Goal: Transaction & Acquisition: Obtain resource

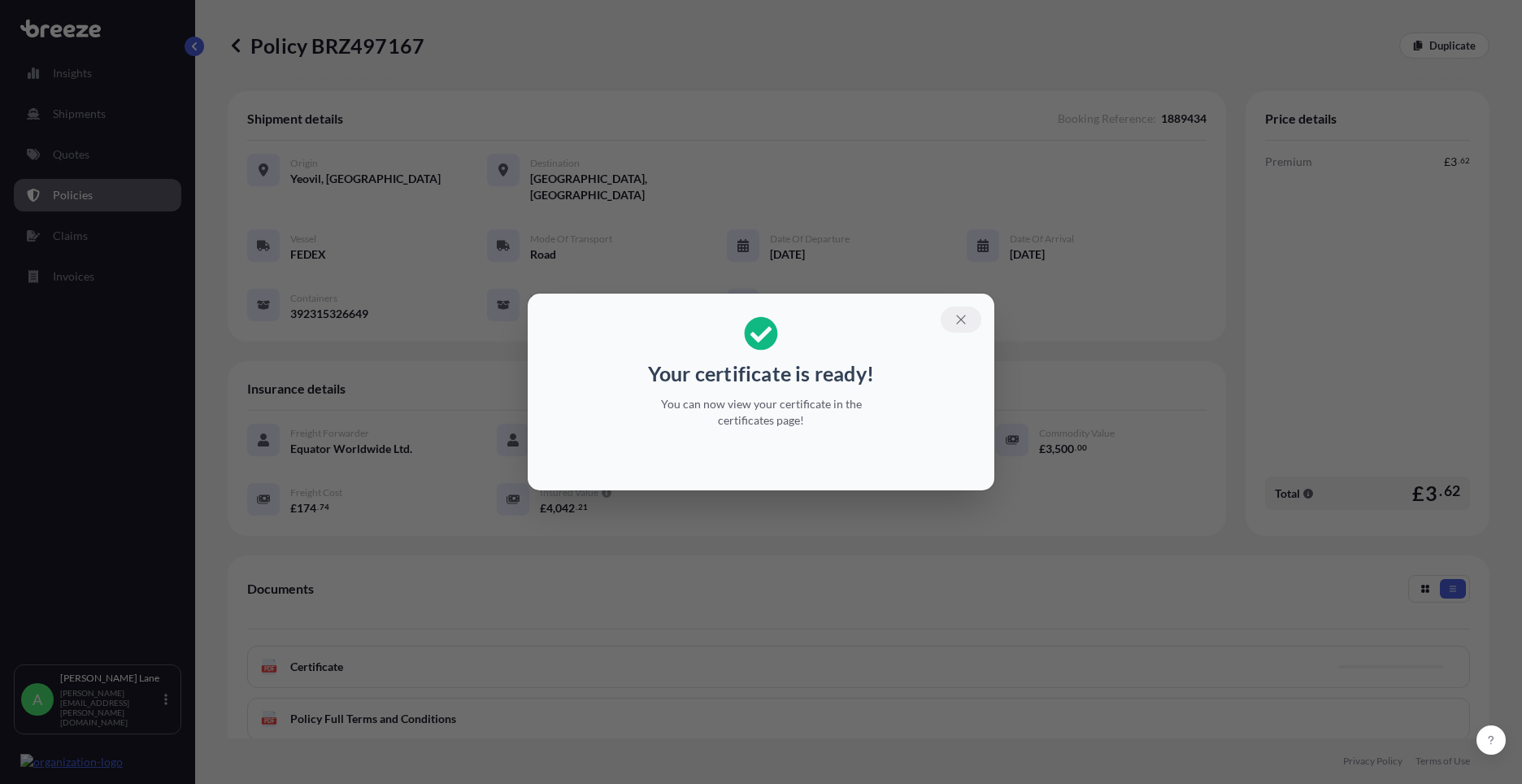
click at [949, 317] on button "button" at bounding box center [961, 319] width 40 height 26
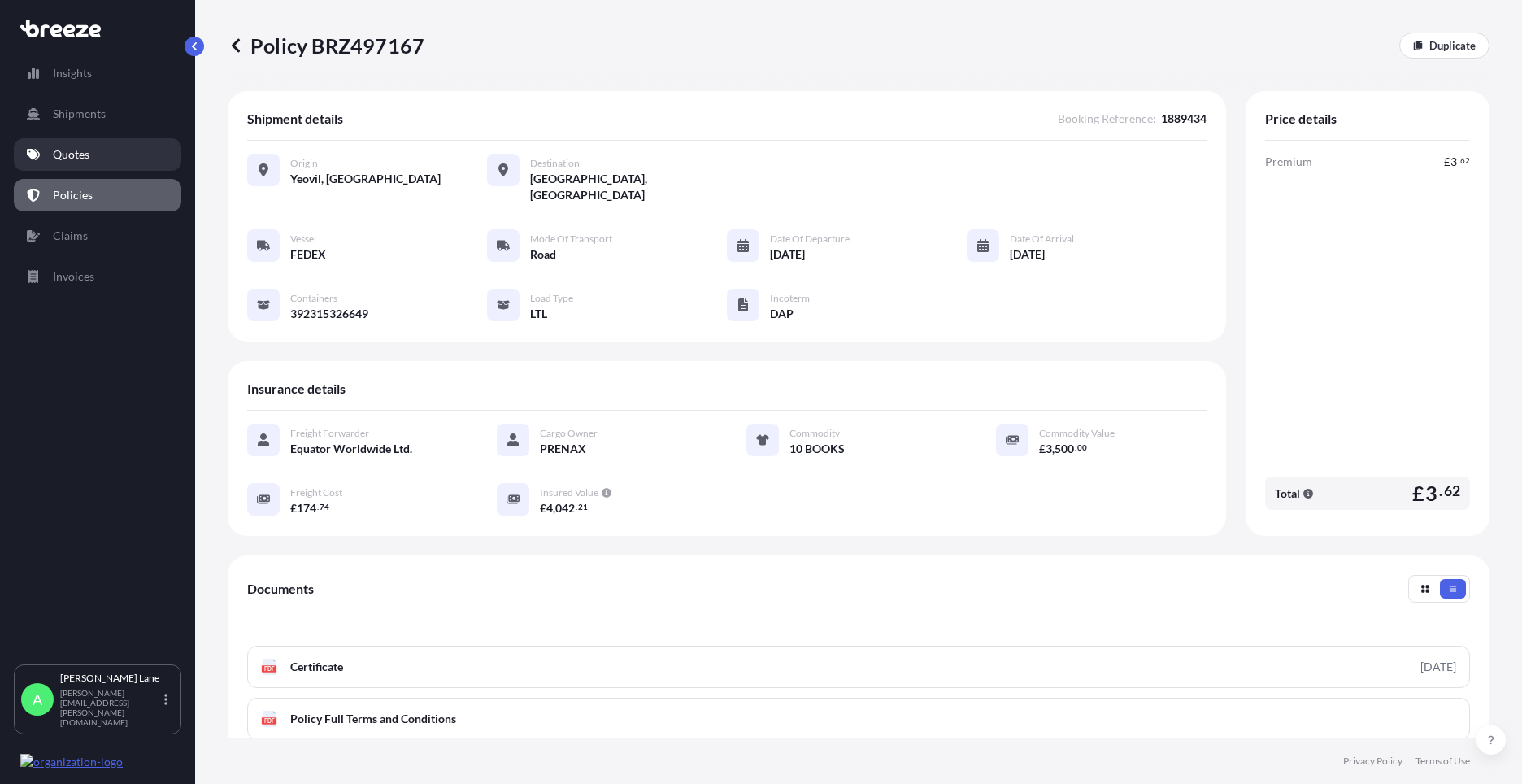
click at [98, 162] on link "Quotes" at bounding box center [98, 154] width 167 height 32
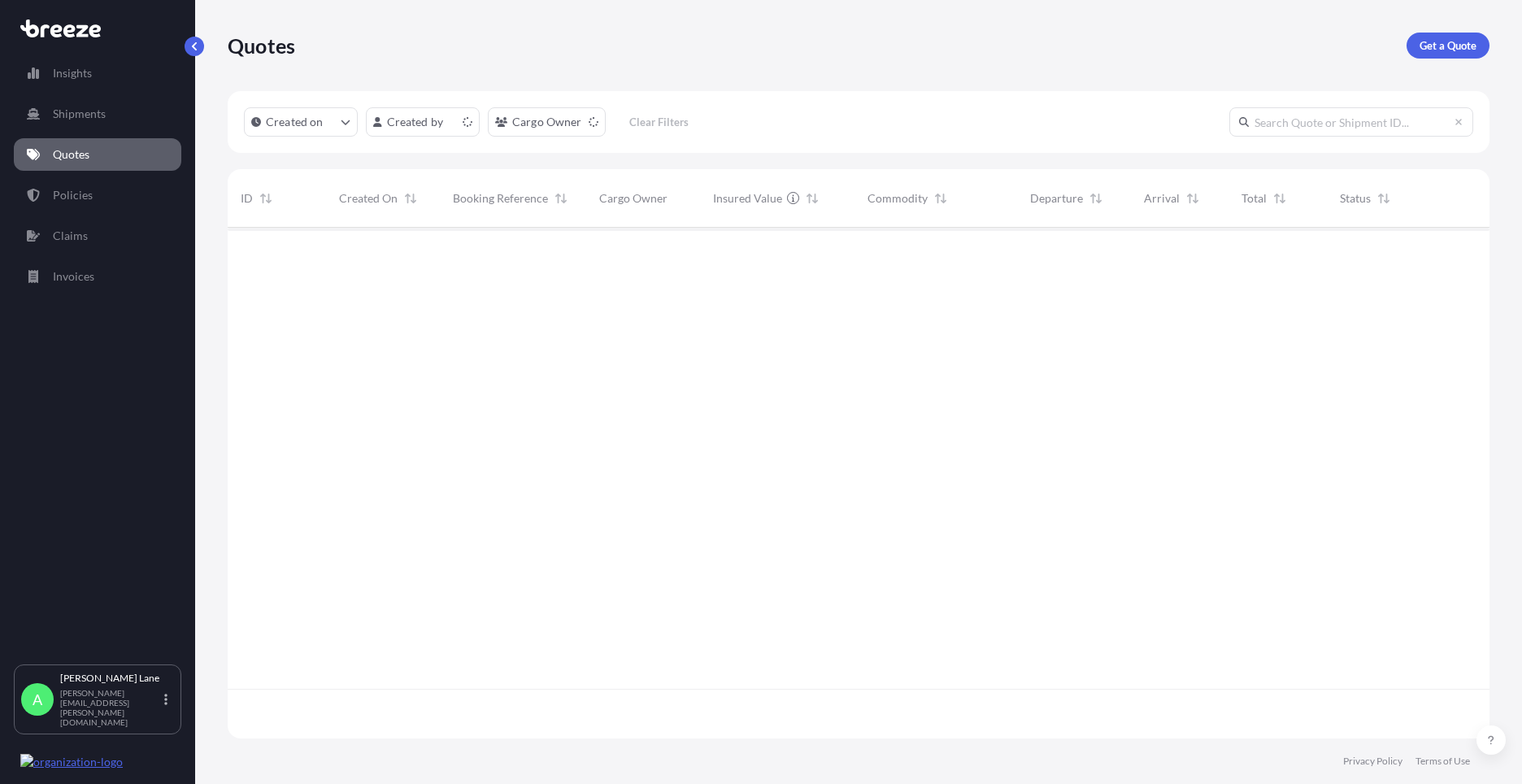
scroll to position [507, 1250]
click at [1451, 44] on p "Get a Quote" at bounding box center [1447, 46] width 57 height 17
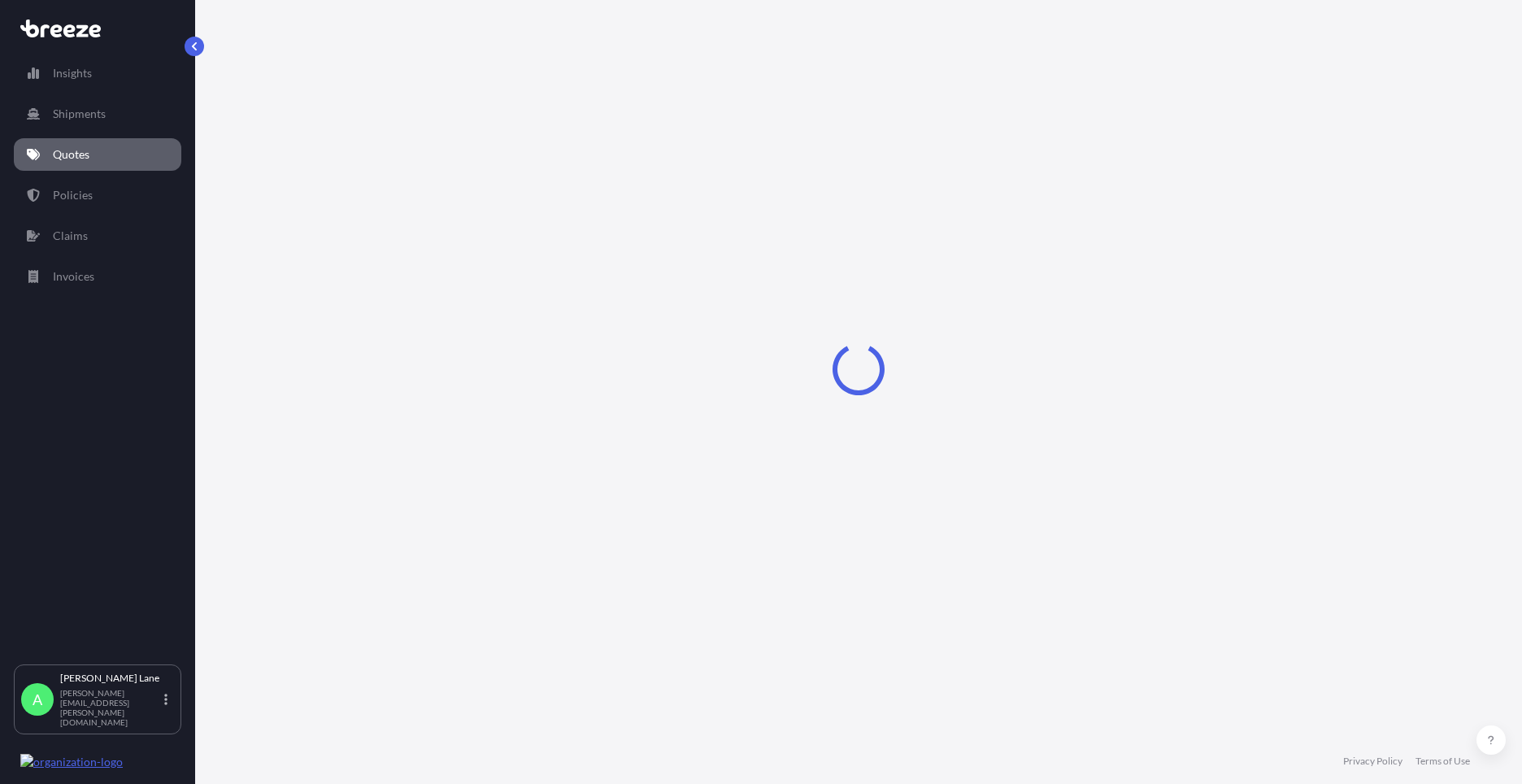
select select "Road"
select select "1"
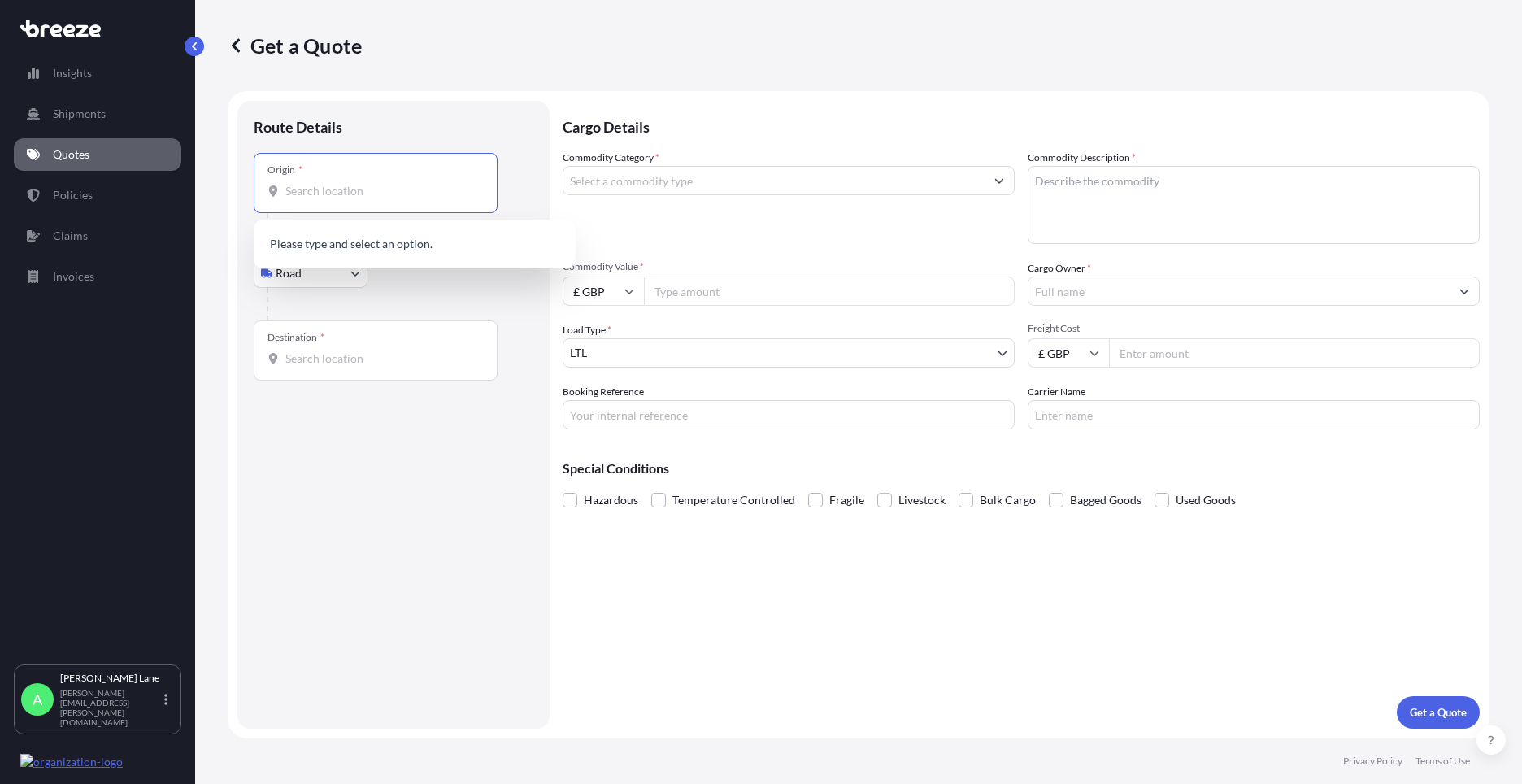
paste input "W1U 1FD"
click at [421, 249] on div "[GEOGRAPHIC_DATA] W1U 1FD , [GEOGRAPHIC_DATA]" at bounding box center [415, 248] width 309 height 45
type input "[GEOGRAPHIC_DATA] W1U 1FD, [GEOGRAPHIC_DATA]"
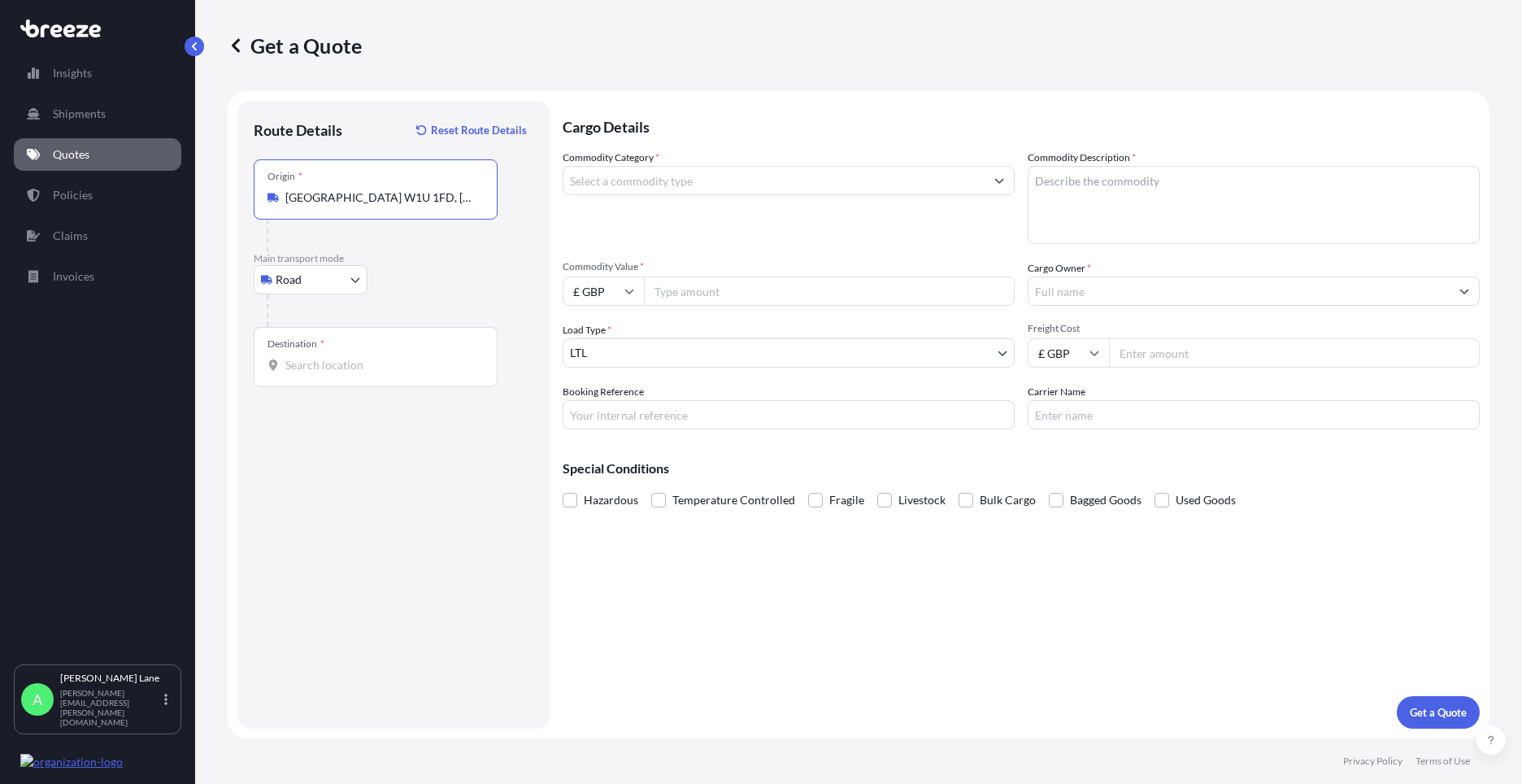
click at [408, 363] on input "Destination *" at bounding box center [381, 365] width 191 height 17
paste input "EH16 4UX"
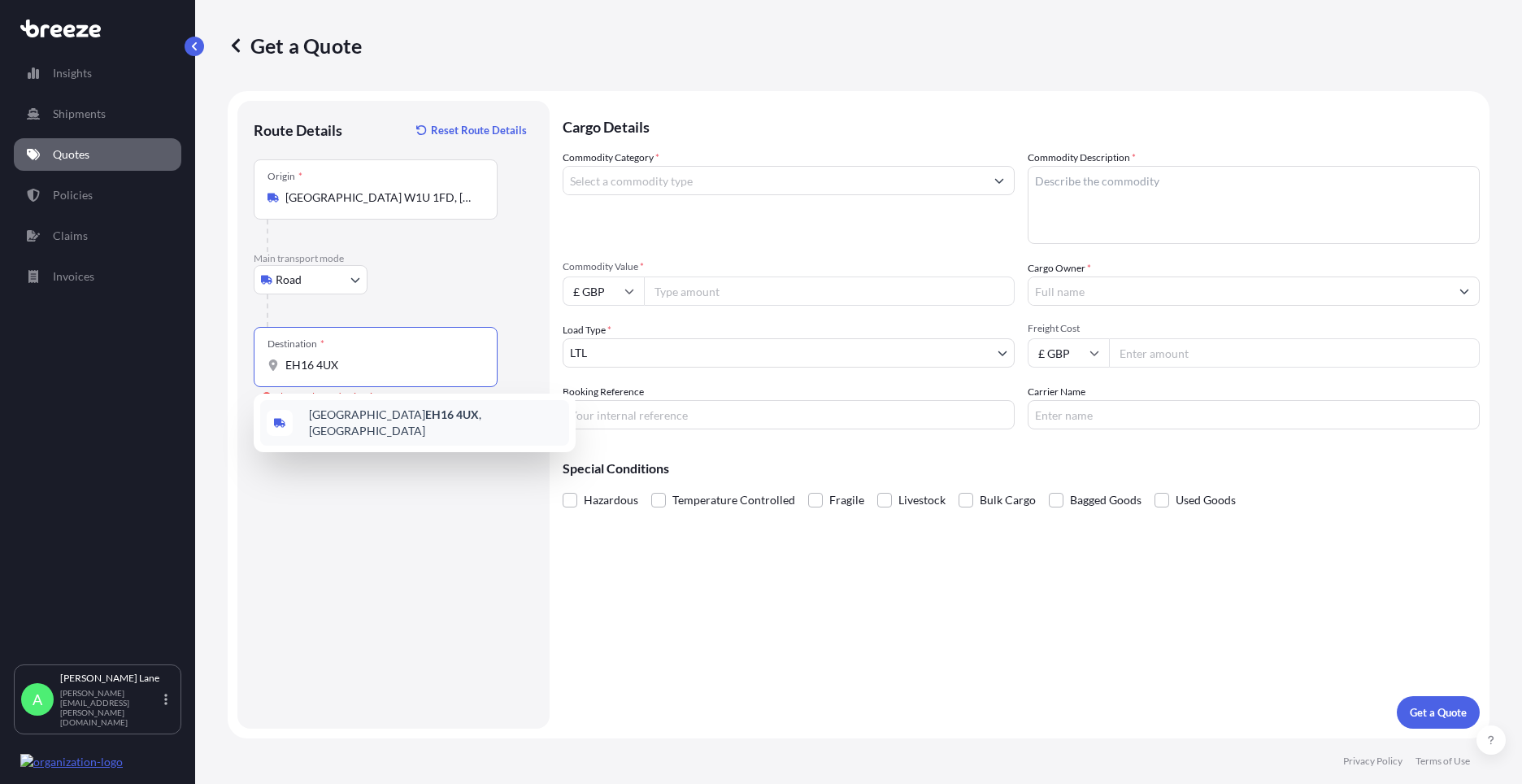
click at [391, 429] on div "Edinburgh EH16 4UX , [GEOGRAPHIC_DATA]" at bounding box center [415, 422] width 309 height 45
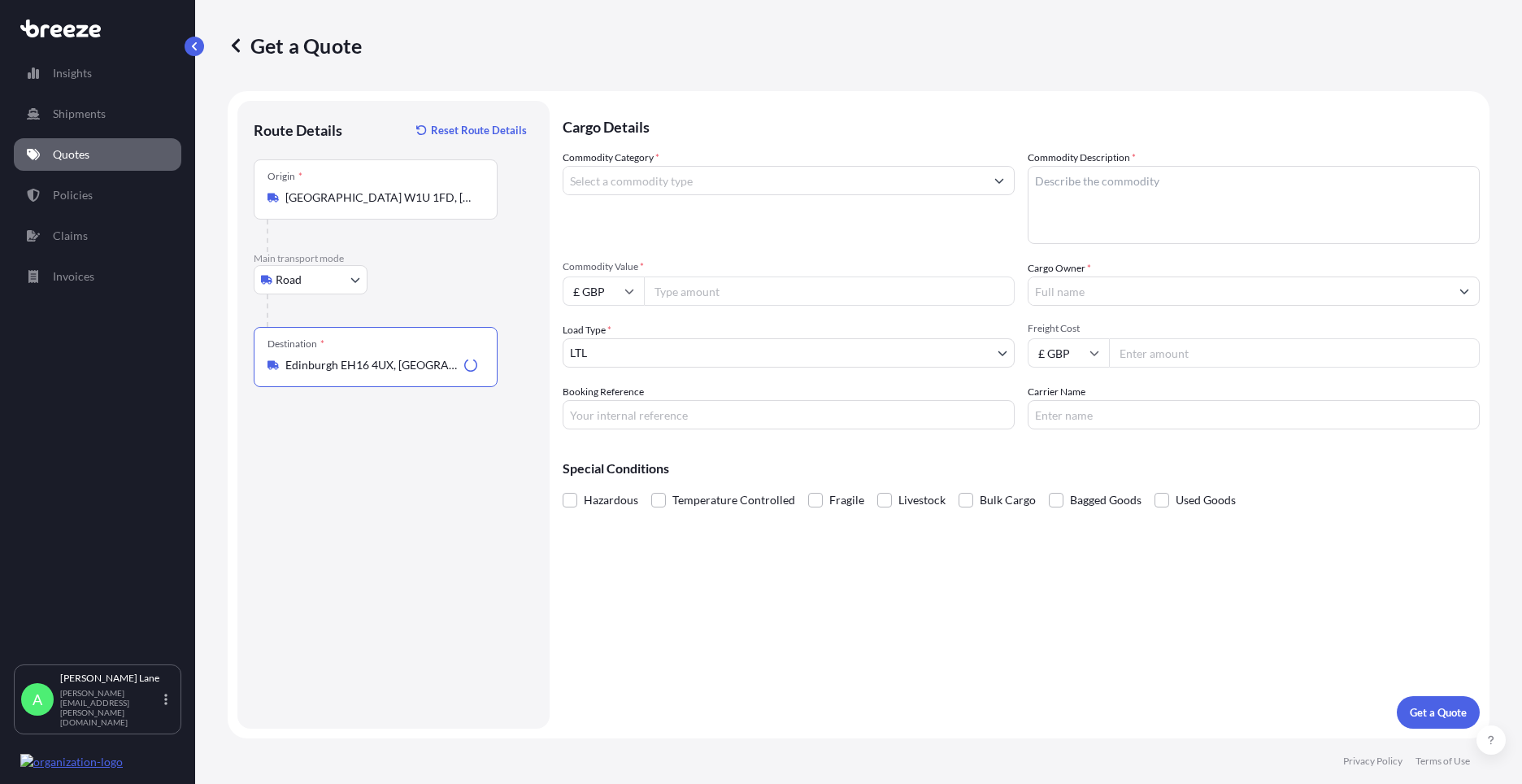
type input "Edinburgh EH16 4UX, [GEOGRAPHIC_DATA]"
click at [776, 191] on input "Commodity Category *" at bounding box center [774, 180] width 421 height 29
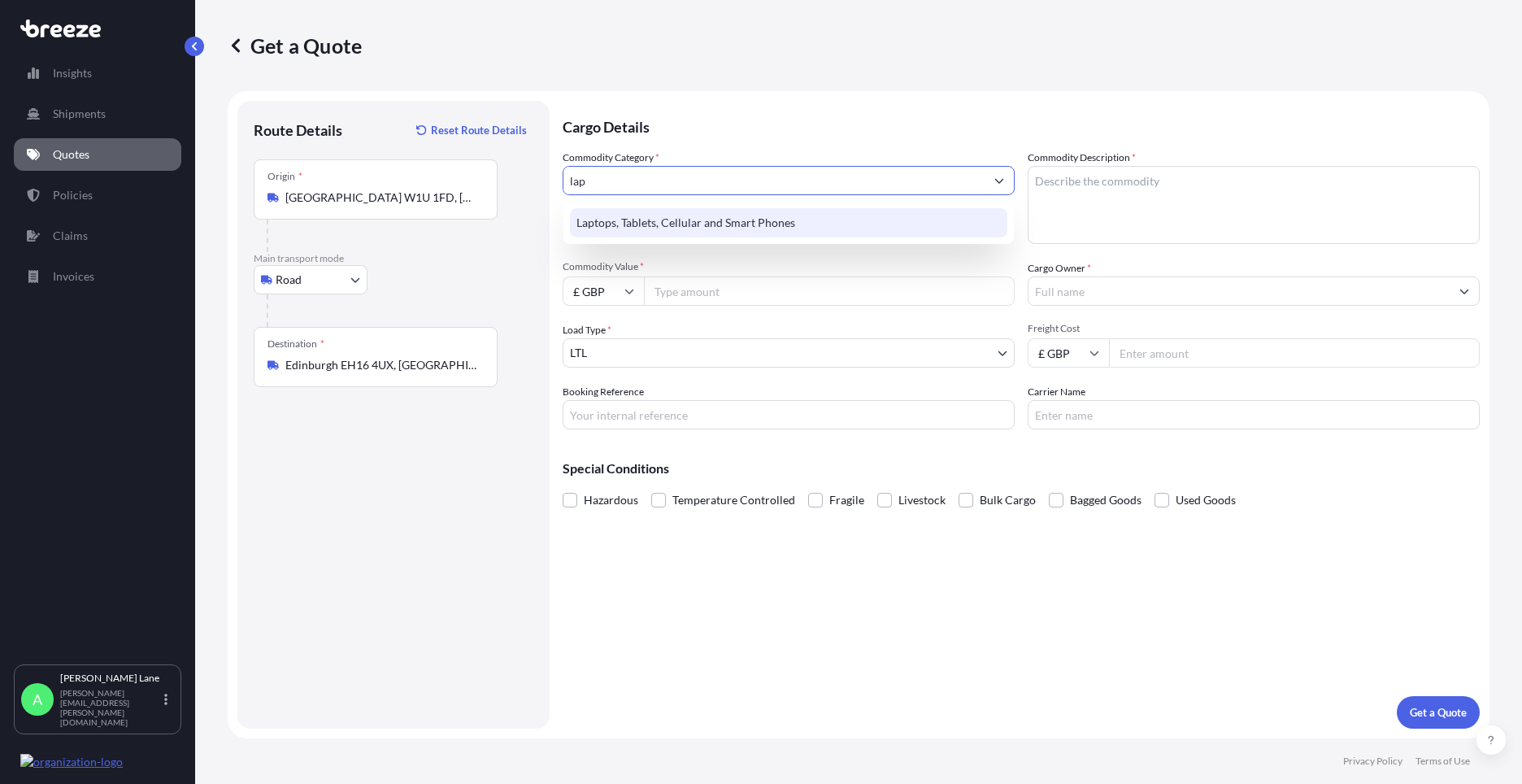
click at [744, 220] on div "Laptops, Tablets, Cellular and Smart Phones" at bounding box center [788, 223] width 437 height 29
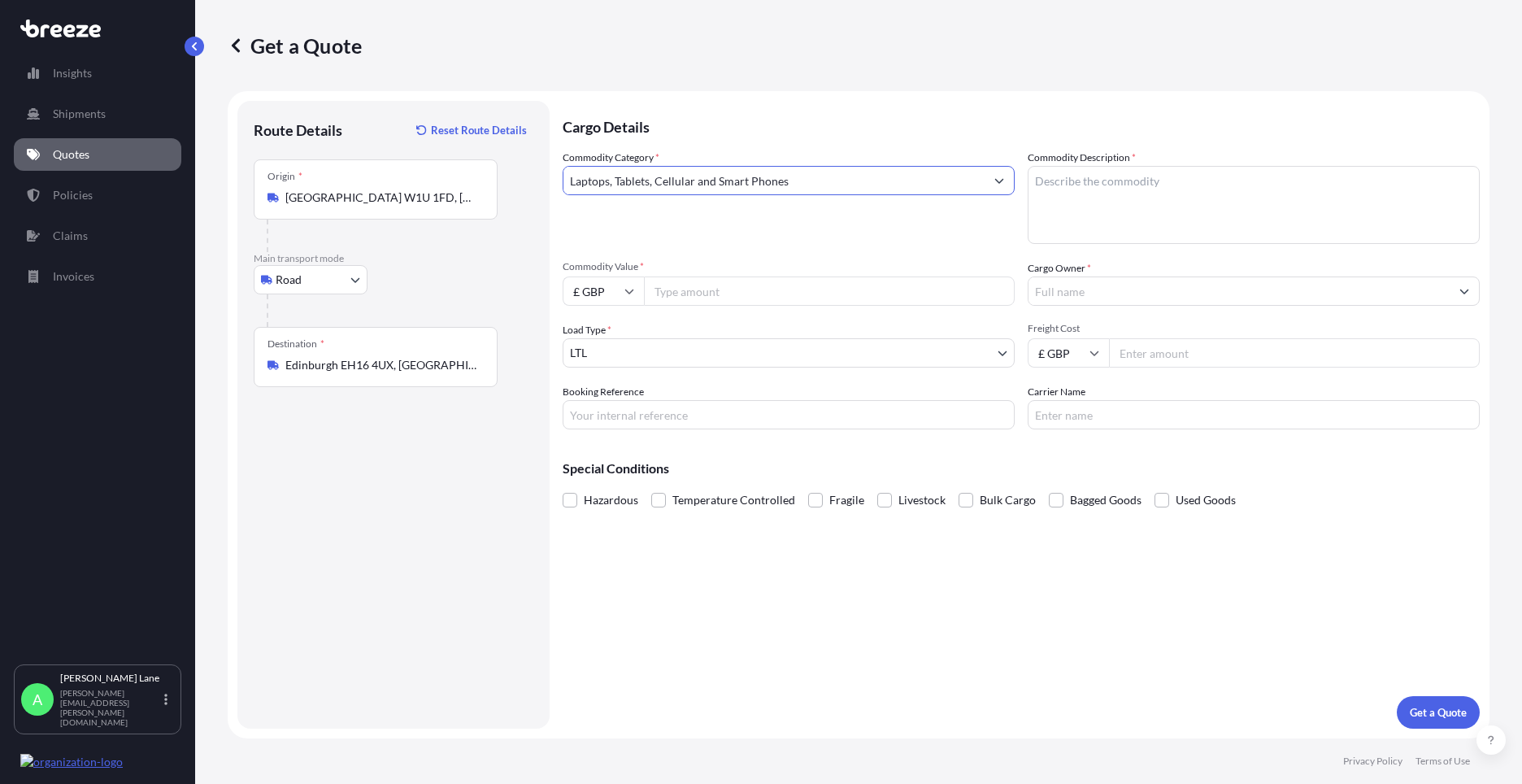
type input "Laptops, Tablets, Cellular and Smart Phones"
click at [1098, 199] on textarea "Commodity Description *" at bounding box center [1253, 204] width 452 height 78
type textarea "lenovo laptop"
click at [796, 285] on input "Commodity Value *" at bounding box center [829, 291] width 371 height 29
type input "1000"
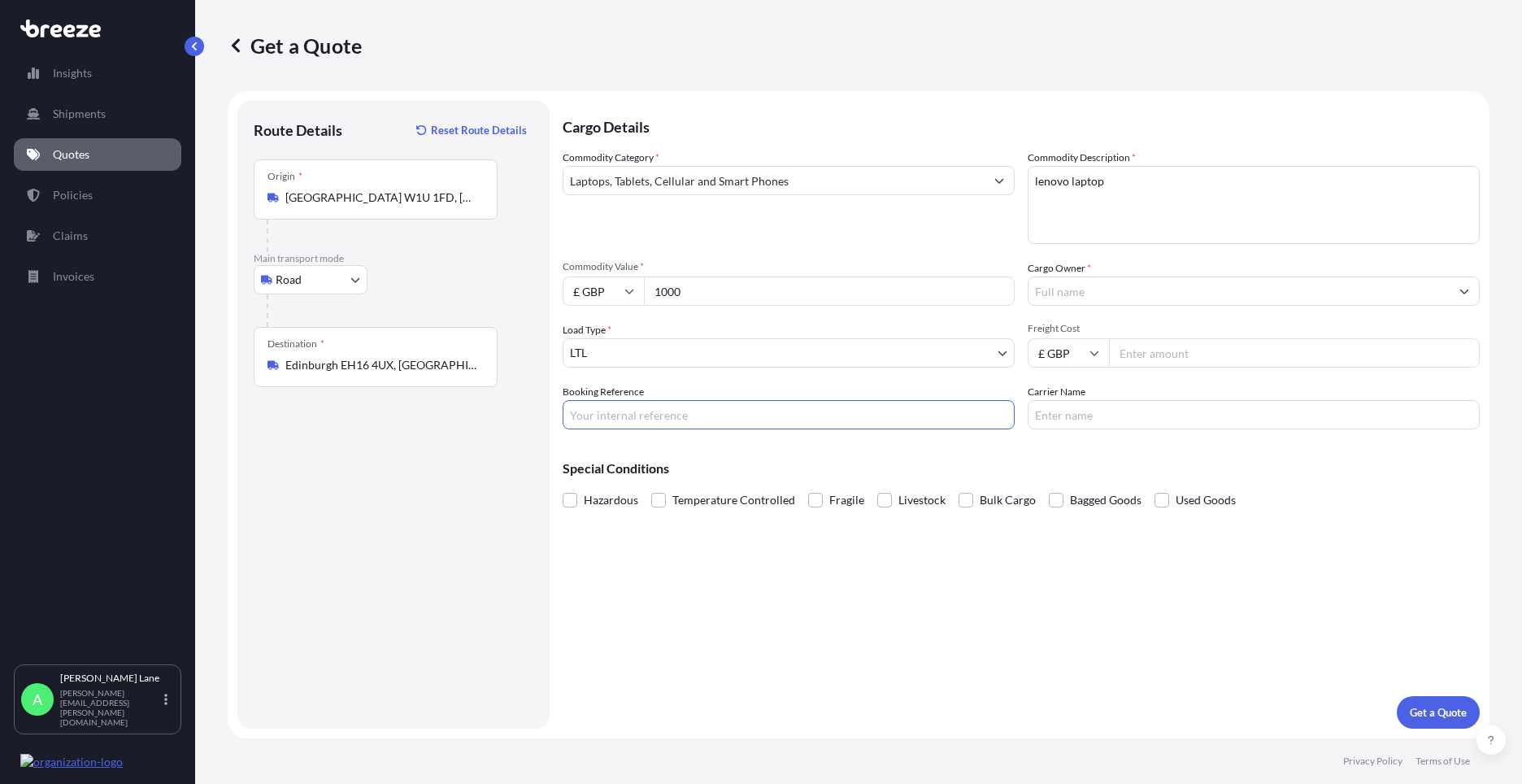
paste input "1889445"
type input "1889445"
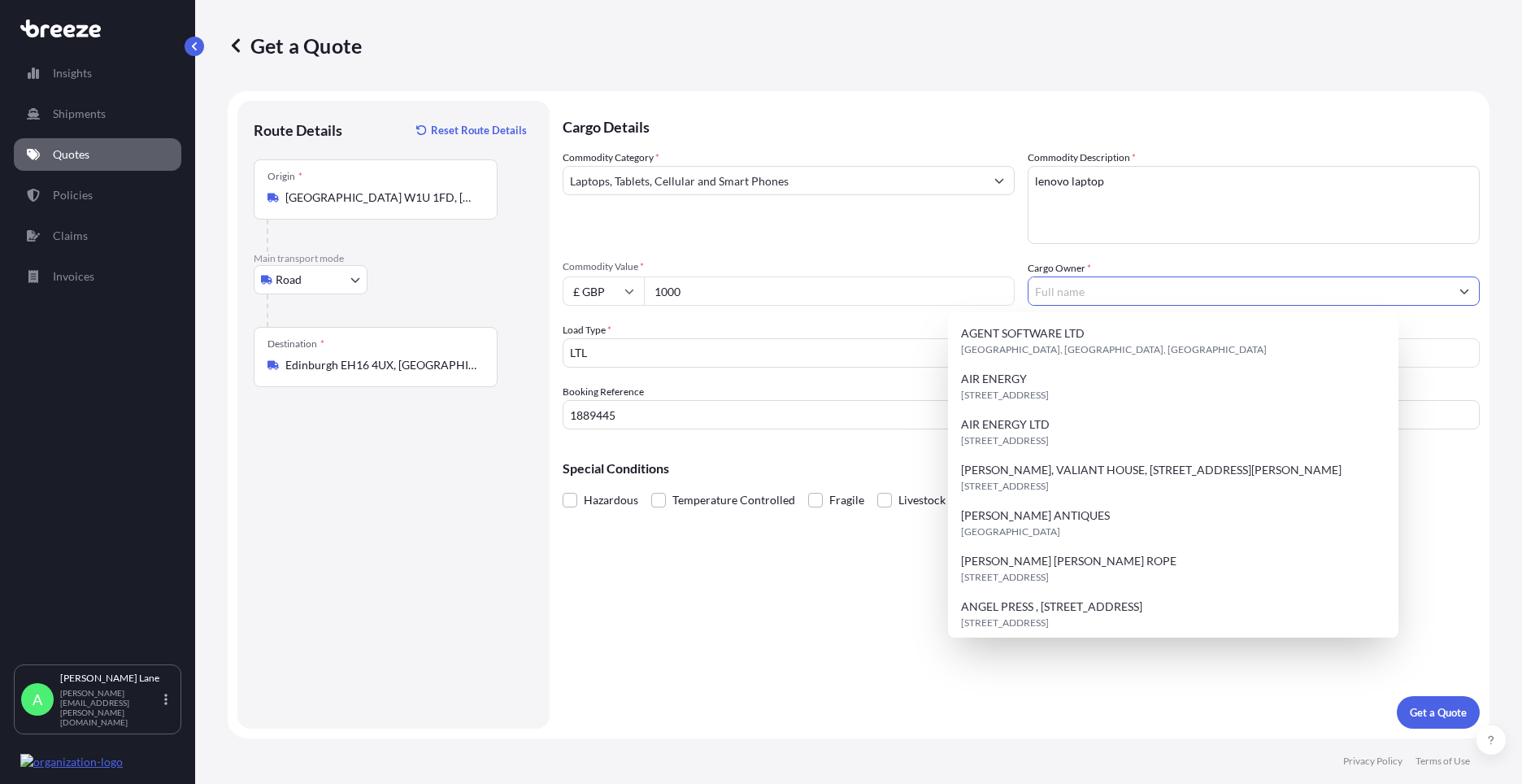
click at [1101, 292] on input "Cargo Owner *" at bounding box center [1240, 291] width 421 height 29
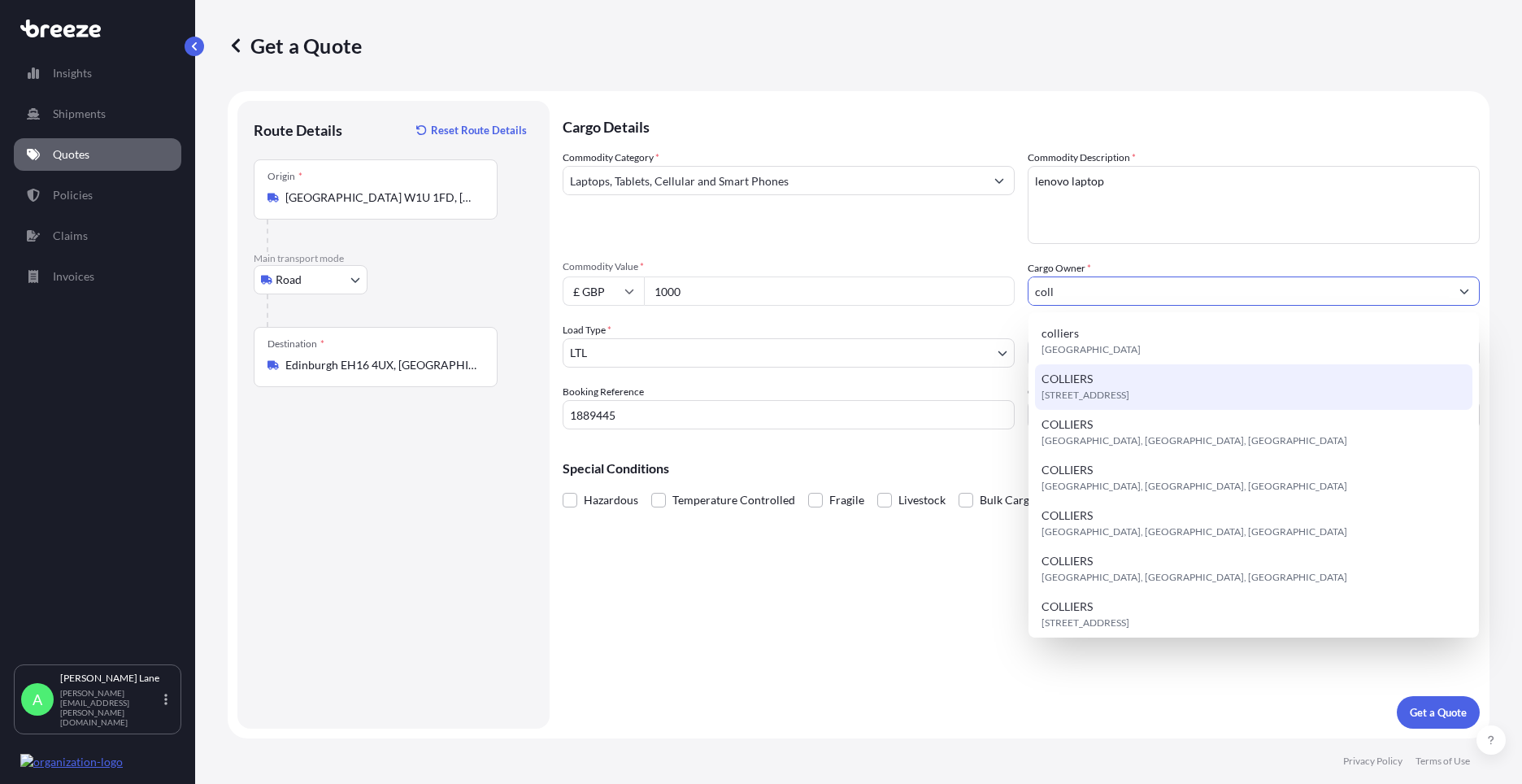
click at [1118, 397] on span "[STREET_ADDRESS]" at bounding box center [1085, 395] width 87 height 17
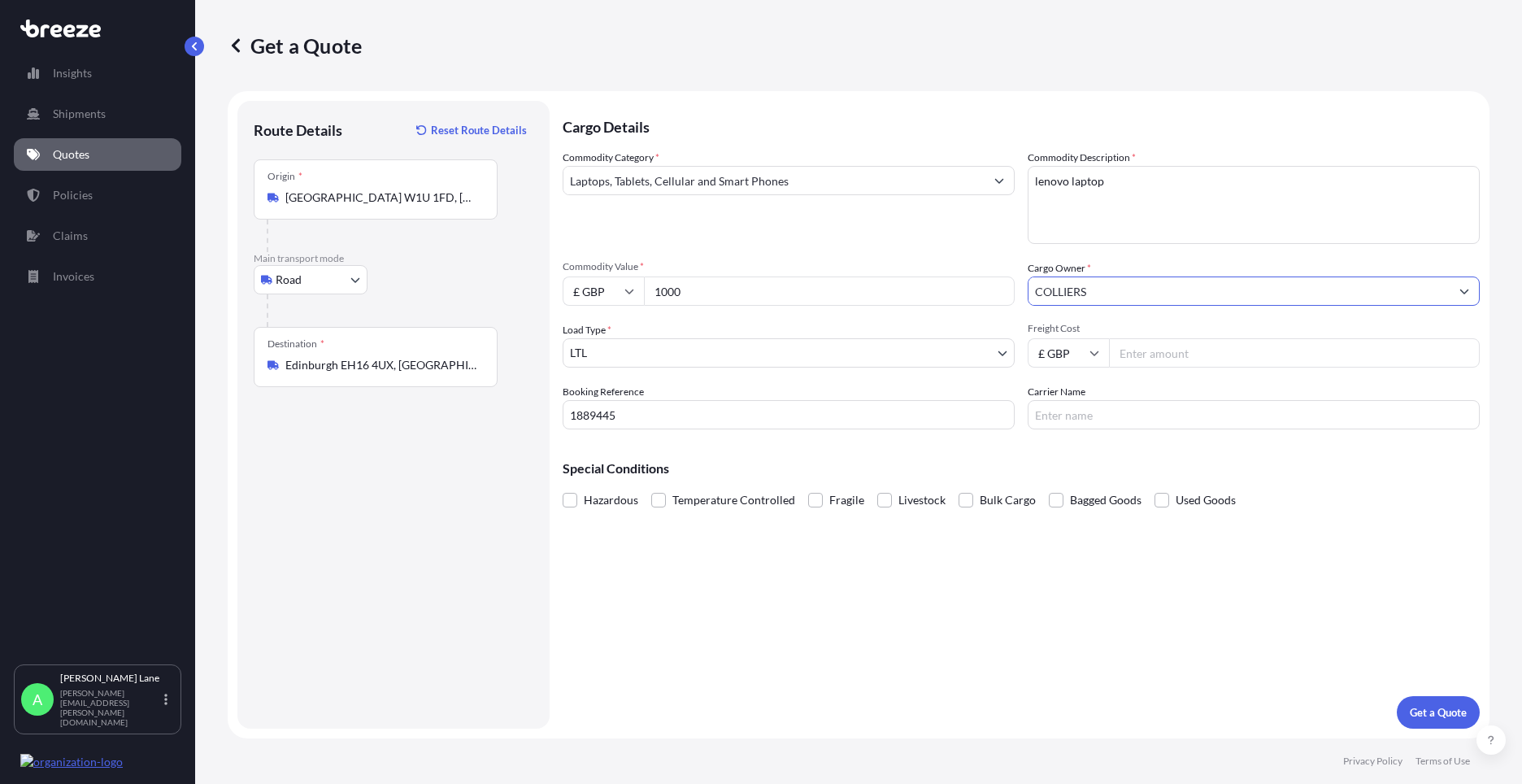
type input "COLLIERS"
click at [1163, 352] on input "Freight Cost" at bounding box center [1294, 352] width 371 height 29
type input "29.80"
click at [1090, 417] on input "Carrier Name" at bounding box center [1253, 415] width 452 height 29
type input "fedex"
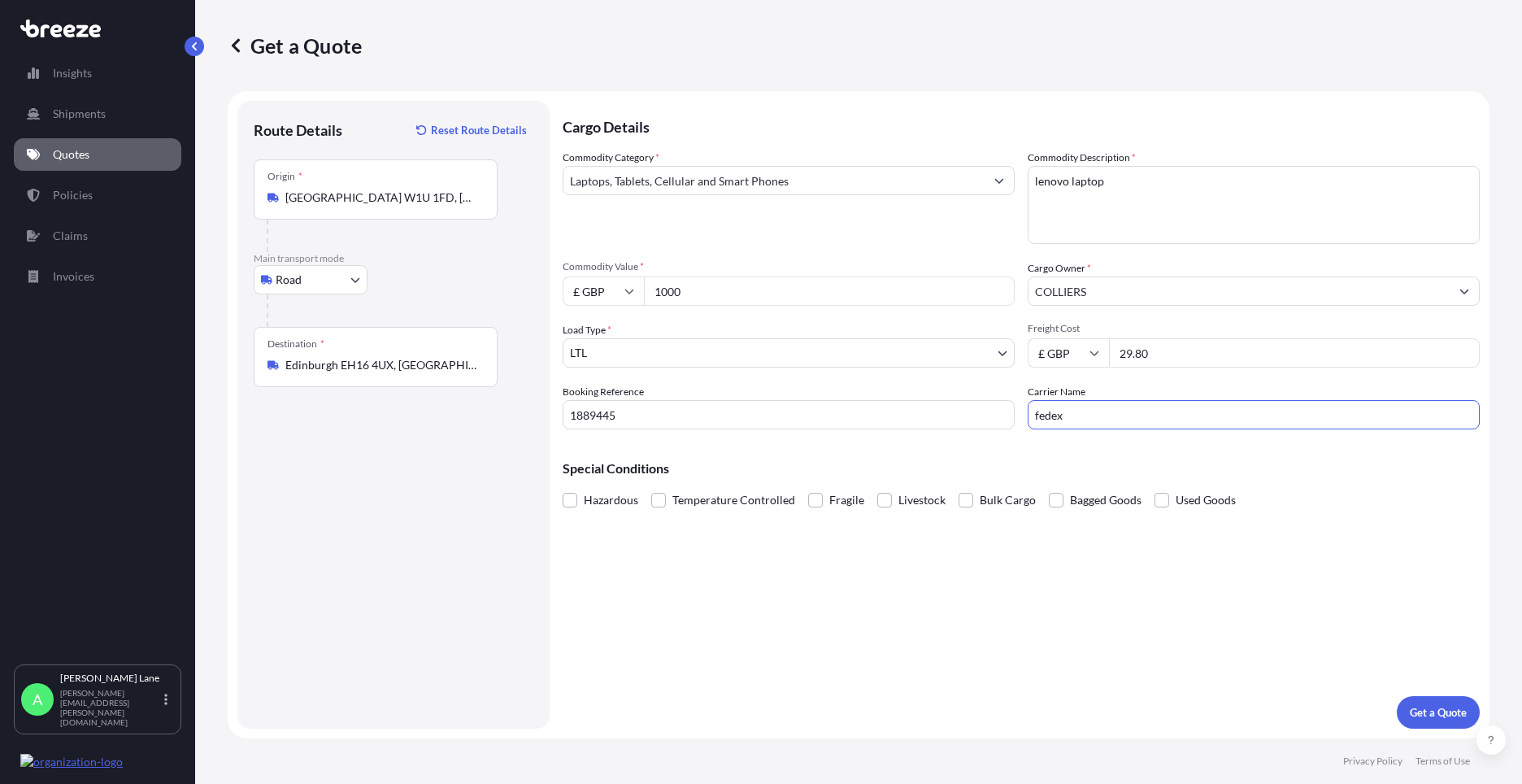
click at [959, 577] on div "Cargo Details Commodity Category * Laptops, Tablets, Cellular and Smart Phones …" at bounding box center [1020, 415] width 917 height 628
click at [1420, 714] on p "Get a Quote" at bounding box center [1438, 712] width 57 height 17
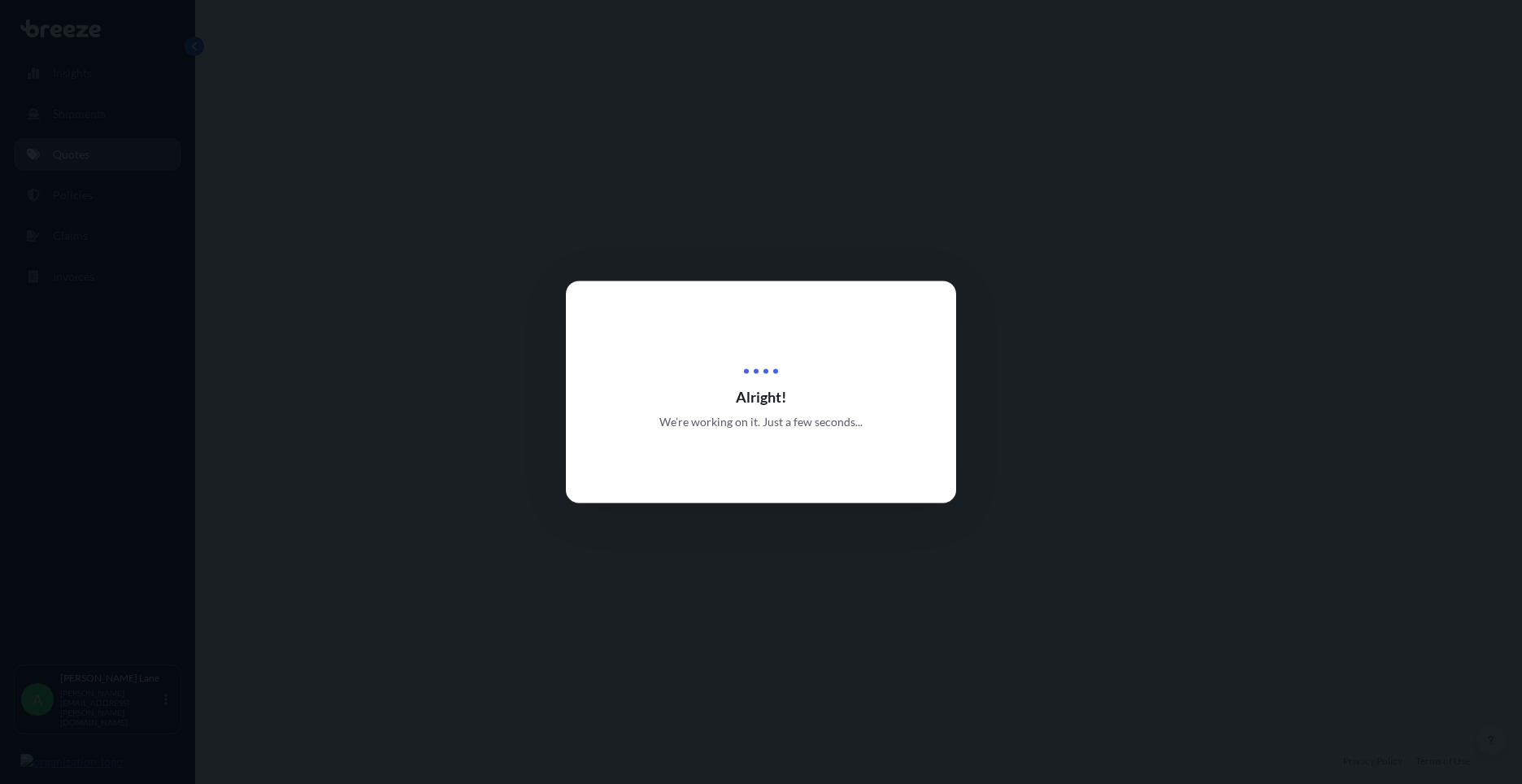
select select "Road"
select select "1"
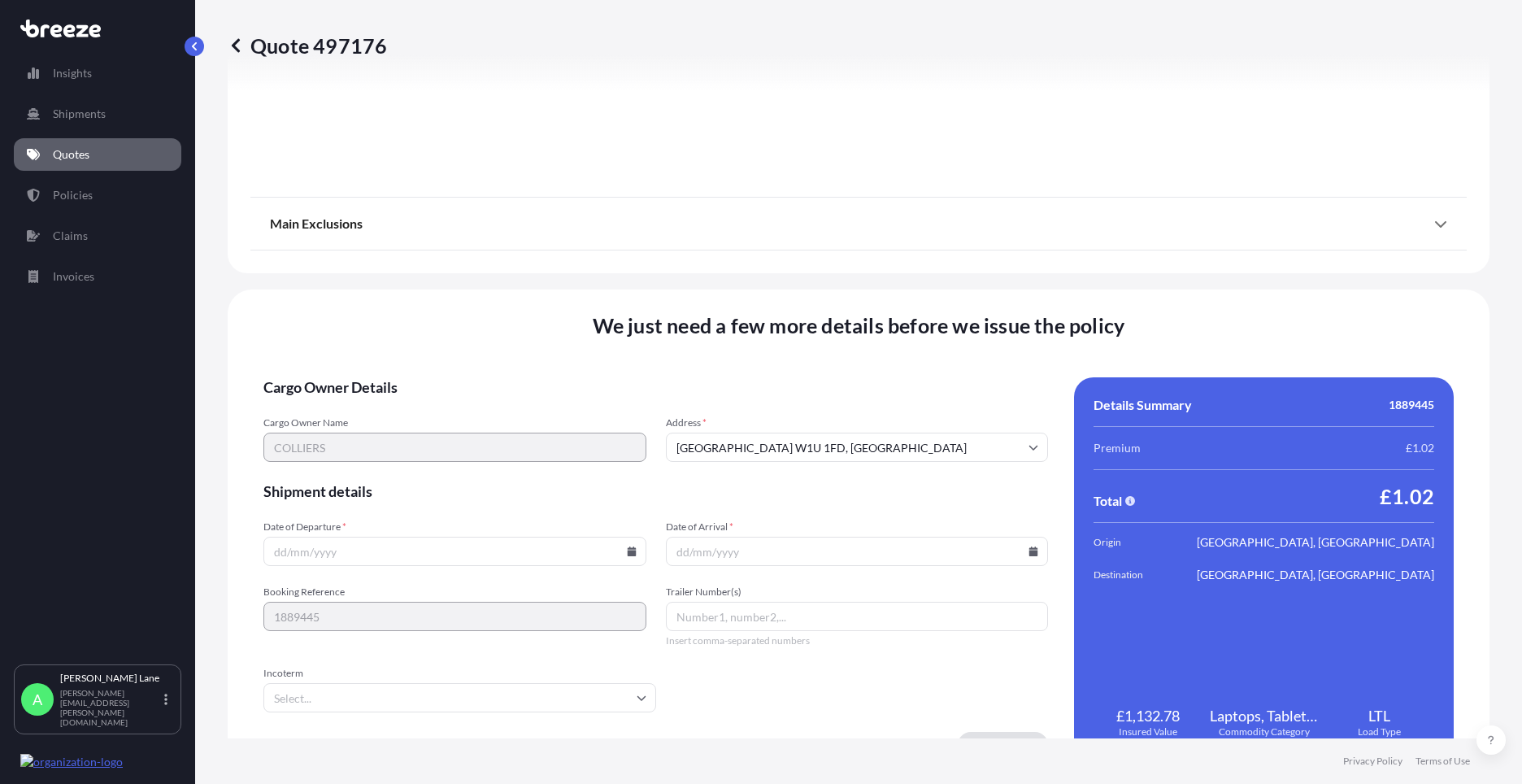
scroll to position [1796, 0]
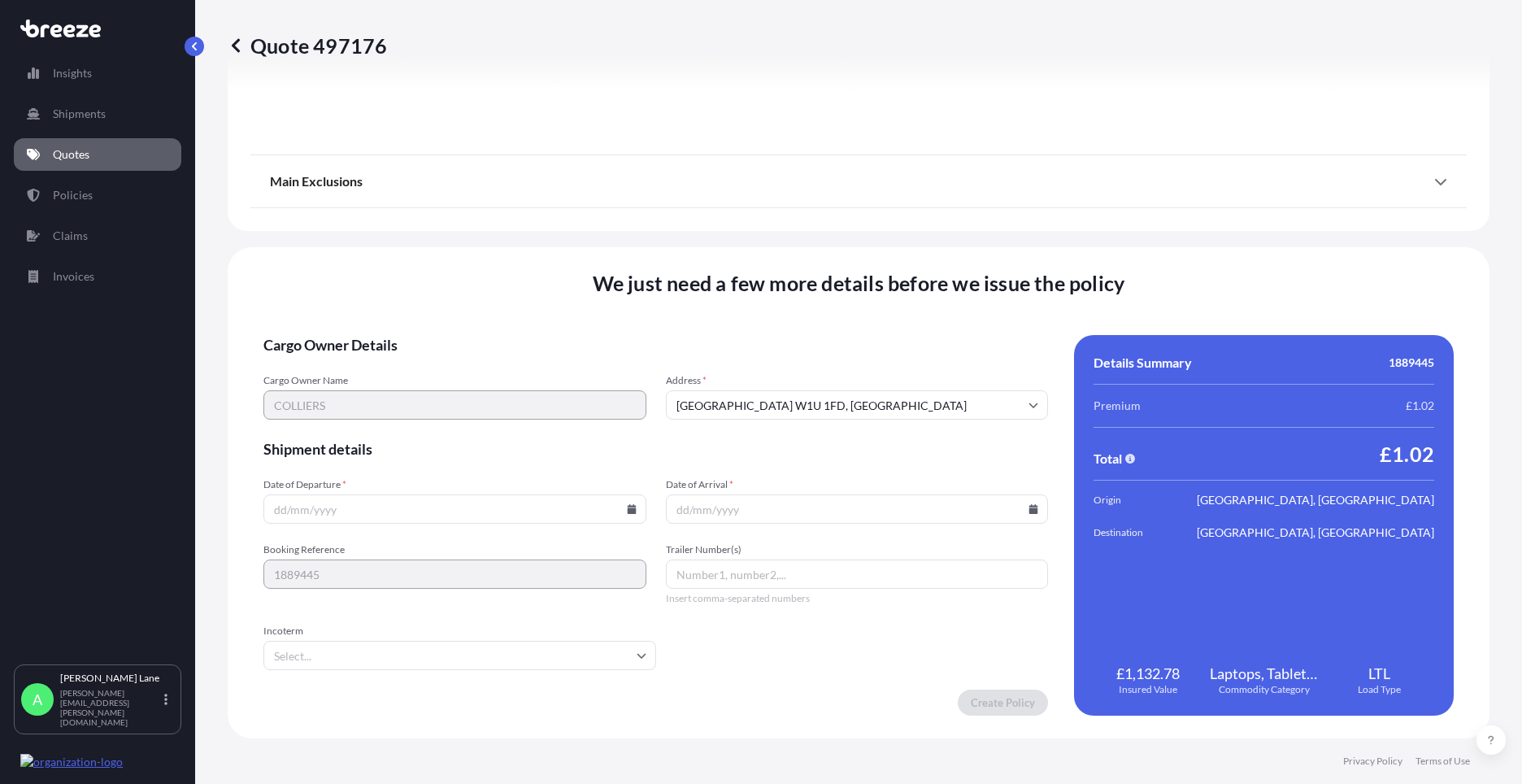
click at [521, 666] on input "Incoterm" at bounding box center [459, 655] width 393 height 29
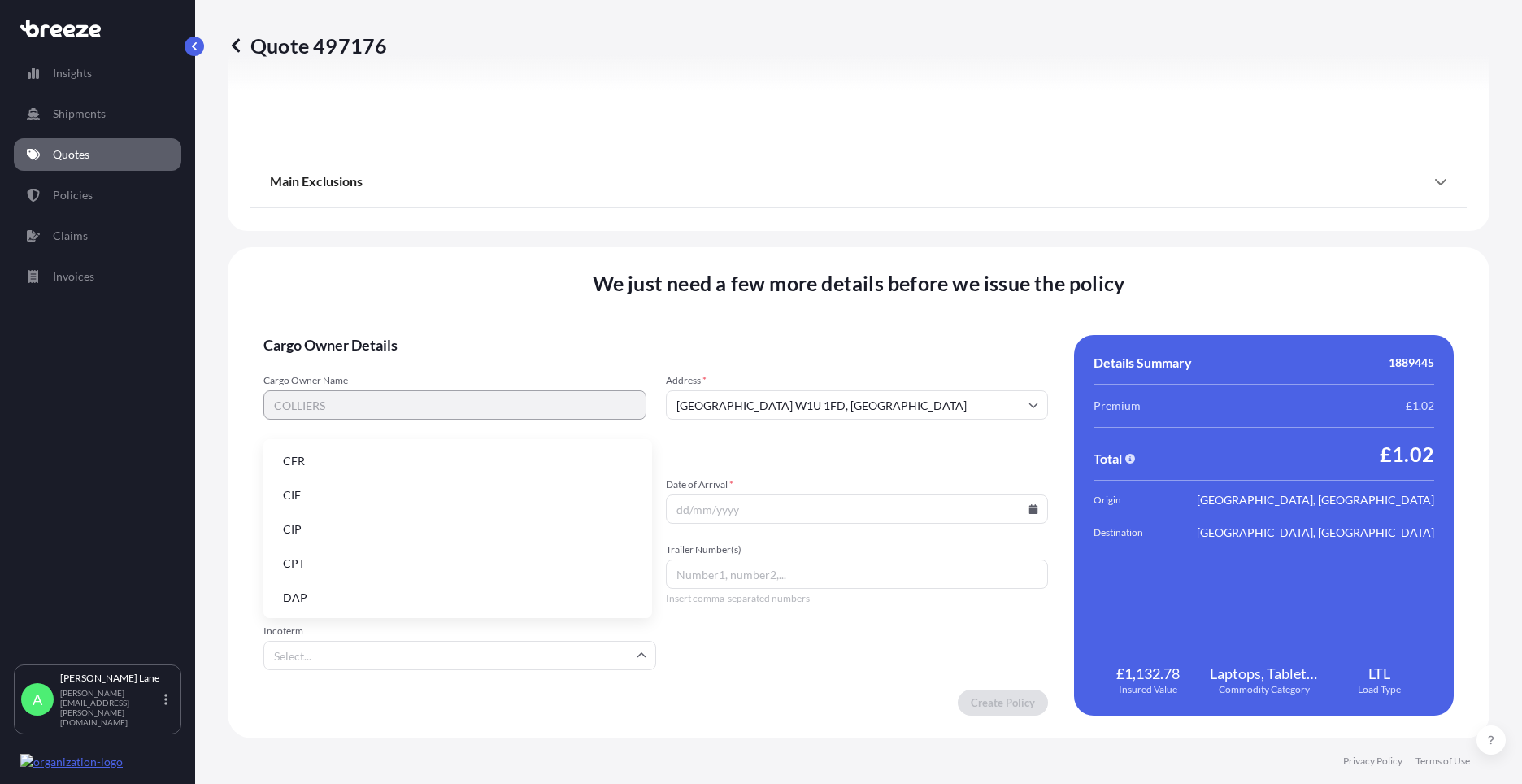
click at [461, 603] on li "DAP" at bounding box center [457, 598] width 375 height 31
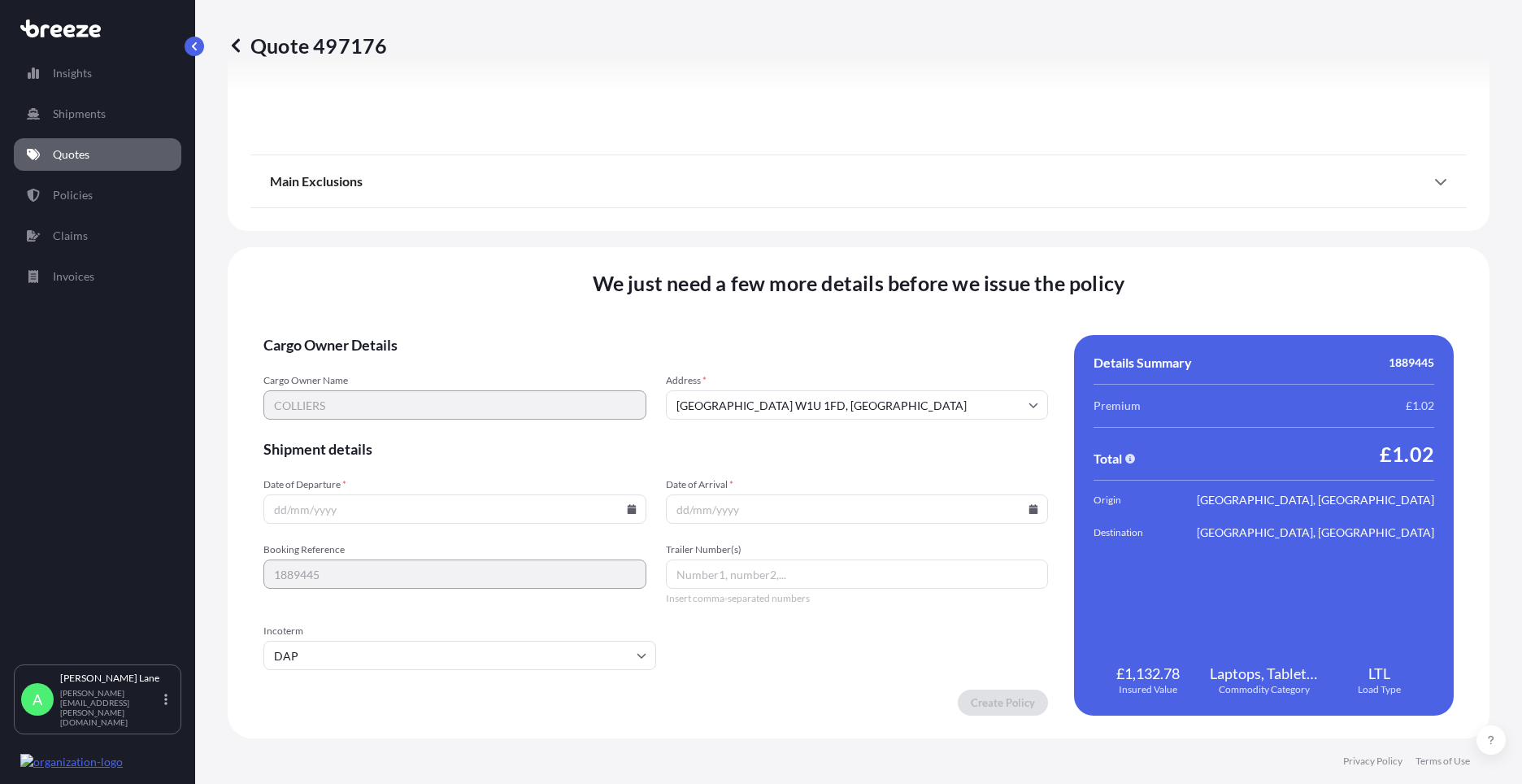
paste input "392317850937"
type input "392317850937"
click at [624, 502] on input "Date of Departure *" at bounding box center [455, 509] width 383 height 29
click at [627, 505] on icon at bounding box center [631, 509] width 9 height 10
click at [411, 398] on button "20" at bounding box center [414, 395] width 26 height 26
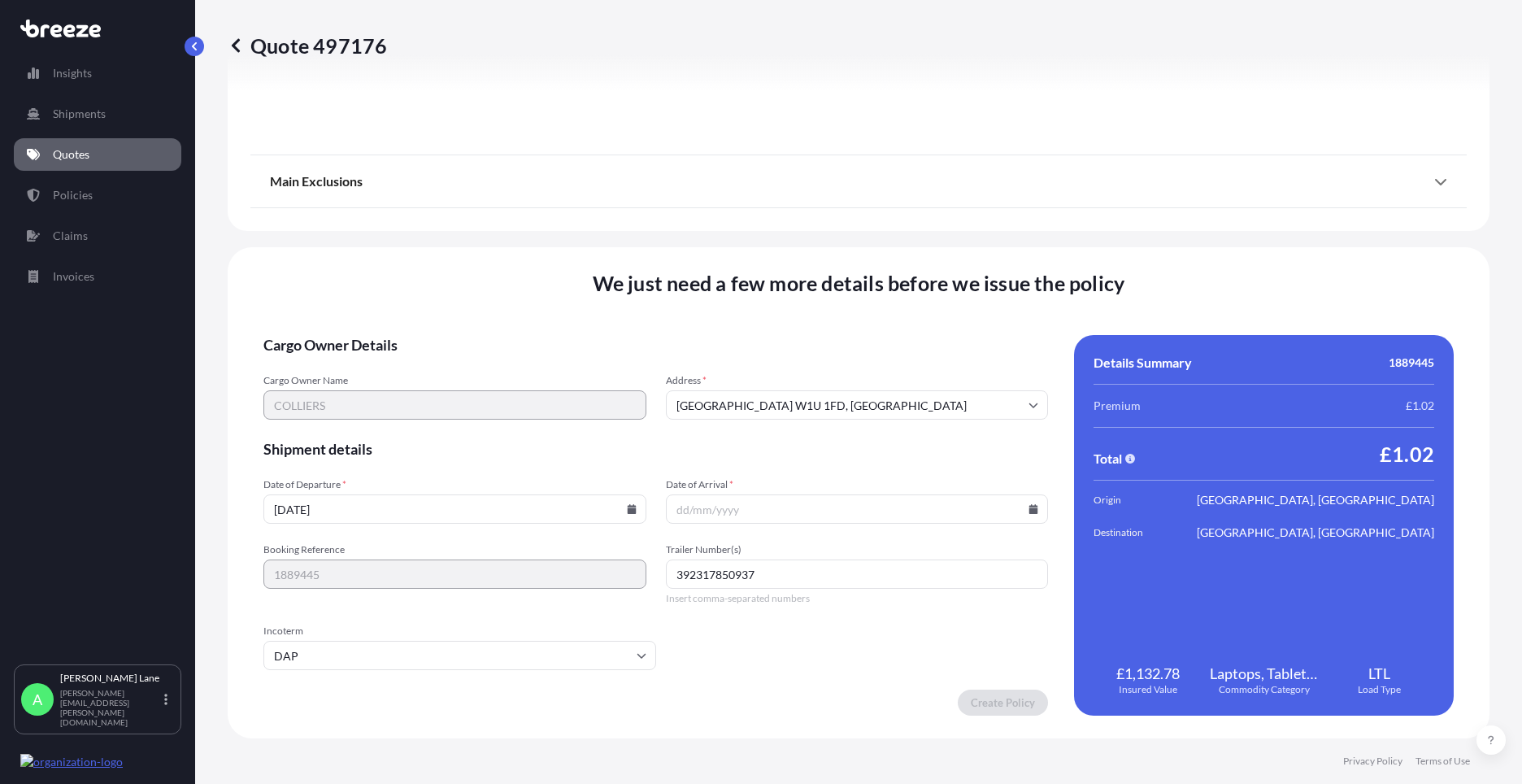
type input "[DATE]"
click at [1029, 511] on icon at bounding box center [1033, 509] width 9 height 10
click at [853, 394] on button "21" at bounding box center [851, 395] width 26 height 26
type input "[DATE]"
